Goal: Use online tool/utility

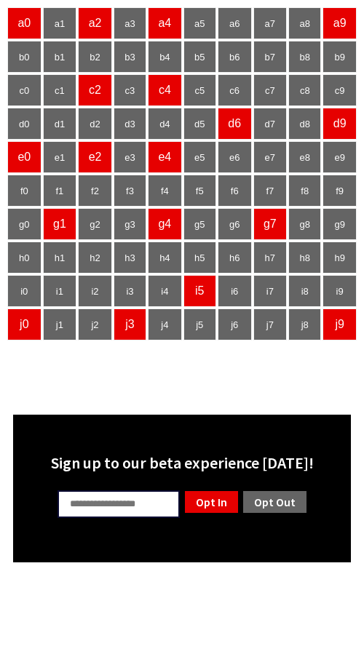
click at [109, 506] on input "text" at bounding box center [118, 504] width 122 height 28
type input "**"
click at [276, 510] on link "Opt Out" at bounding box center [274, 501] width 66 height 25
click at [154, 565] on html "a0 a1 a2 a3 a4 a5 a6 a7 a8 a9 b0 b1 b2 b3 b4 b5 b6 b7 b8 b9 c0 c1 c2 c3 c4 c5 c…" at bounding box center [182, 284] width 364 height 569
